Goal: Find contact information: Find contact information

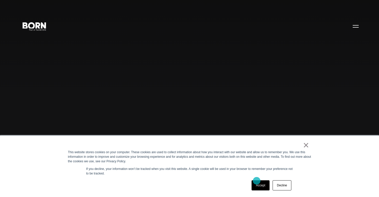
click at [256, 181] on link "Accept" at bounding box center [260, 185] width 18 height 10
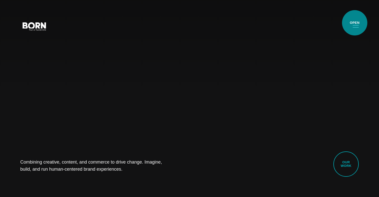
click at [354, 23] on button "Primary Menu" at bounding box center [355, 26] width 12 height 11
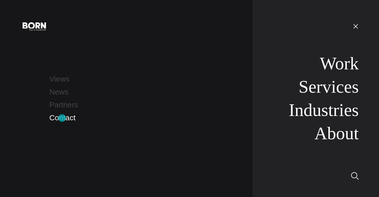
click at [62, 118] on link "Contact" at bounding box center [62, 117] width 26 height 8
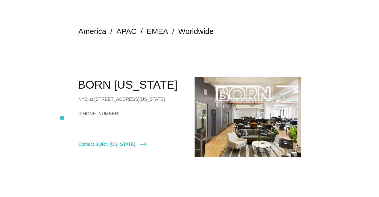
scroll to position [112, 0]
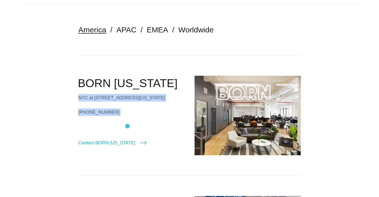
drag, startPoint x: 78, startPoint y: 80, endPoint x: 127, endPoint y: 126, distance: 67.5
click at [127, 126] on div "BORN [US_STATE] NYC at [STREET_ADDRESS][US_STATE] [PHONE_NUMBER] Contact BORN […" at bounding box center [131, 111] width 106 height 71
drag, startPoint x: 127, startPoint y: 126, endPoint x: 66, endPoint y: 80, distance: 77.2
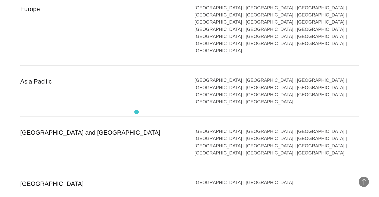
scroll to position [908, 0]
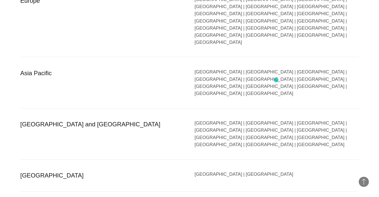
click at [276, 119] on div "Argentina | Brazil | Canada | Bolivia | Colombia | Costa Rica | Ecuador | Guate…" at bounding box center [276, 133] width 164 height 29
